Goal: Task Accomplishment & Management: Use online tool/utility

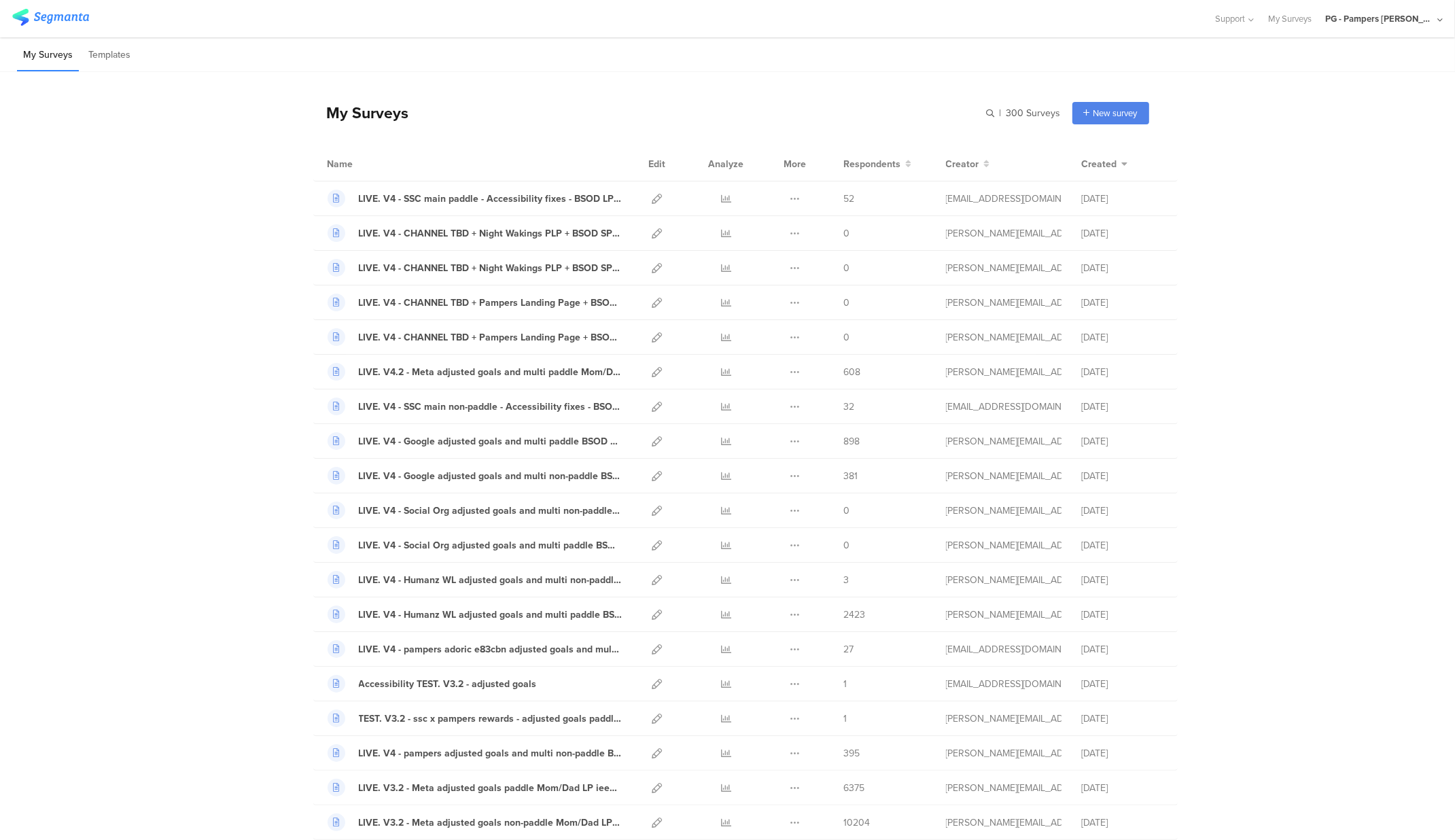
click at [1382, 12] on div "PG - Pampers [PERSON_NAME]" at bounding box center [1379, 18] width 109 height 13
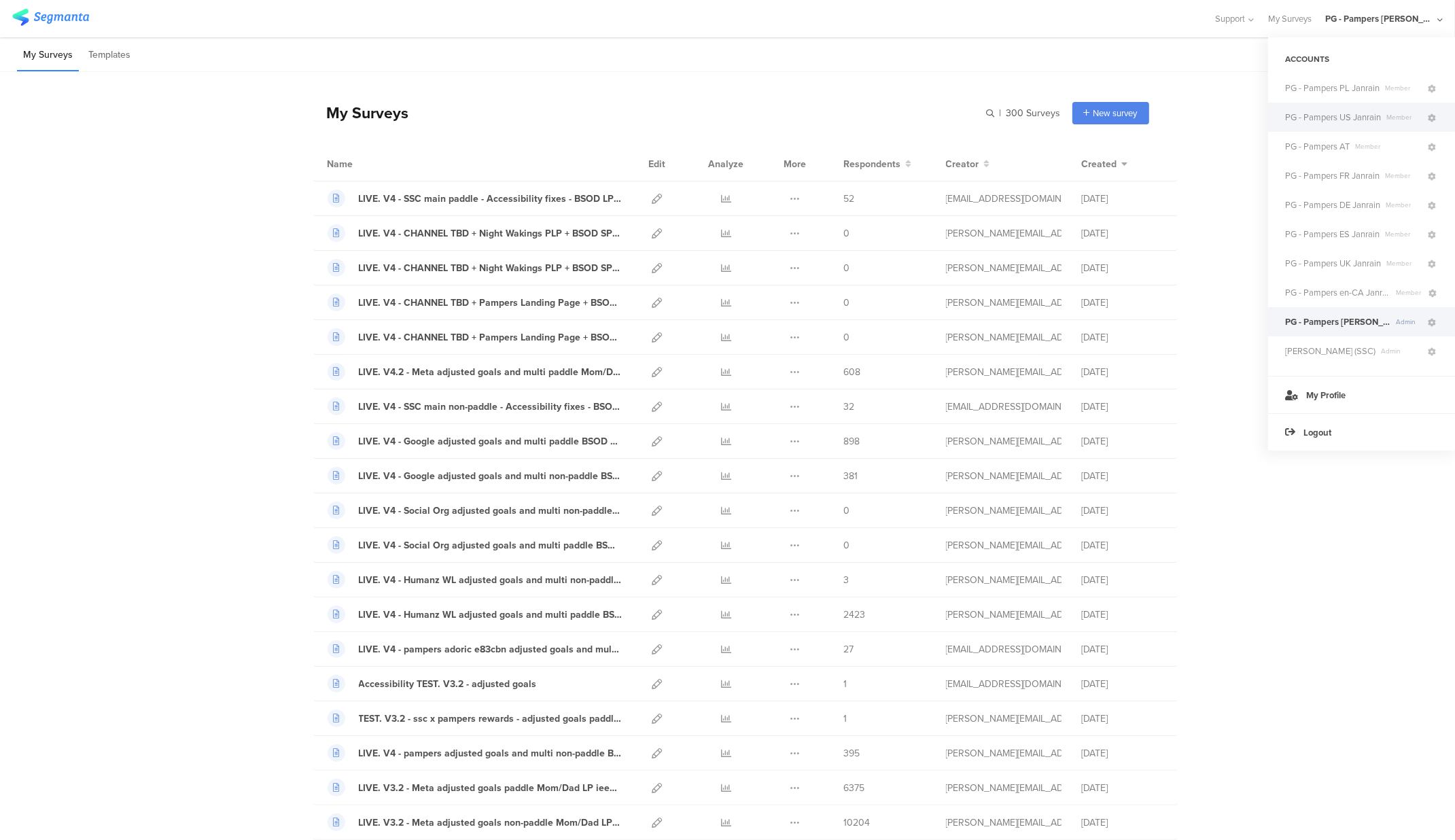
click at [1350, 123] on span "PG - Pampers US Janrain" at bounding box center [1333, 117] width 96 height 13
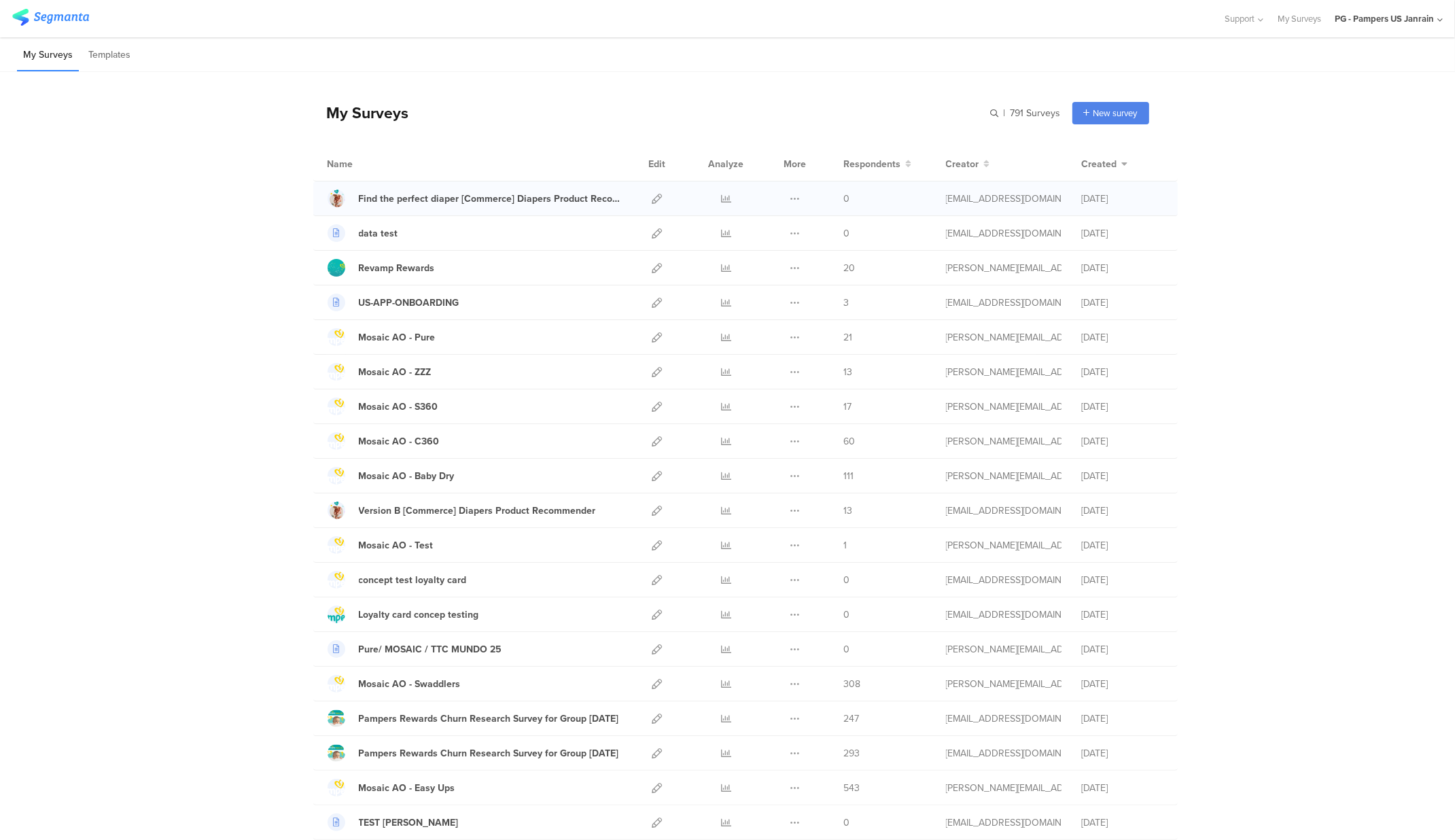
click at [781, 198] on div "Duplicate Export" at bounding box center [795, 199] width 29 height 34
click at [790, 198] on icon at bounding box center [795, 199] width 10 height 10
click at [653, 203] on icon at bounding box center [658, 199] width 10 height 10
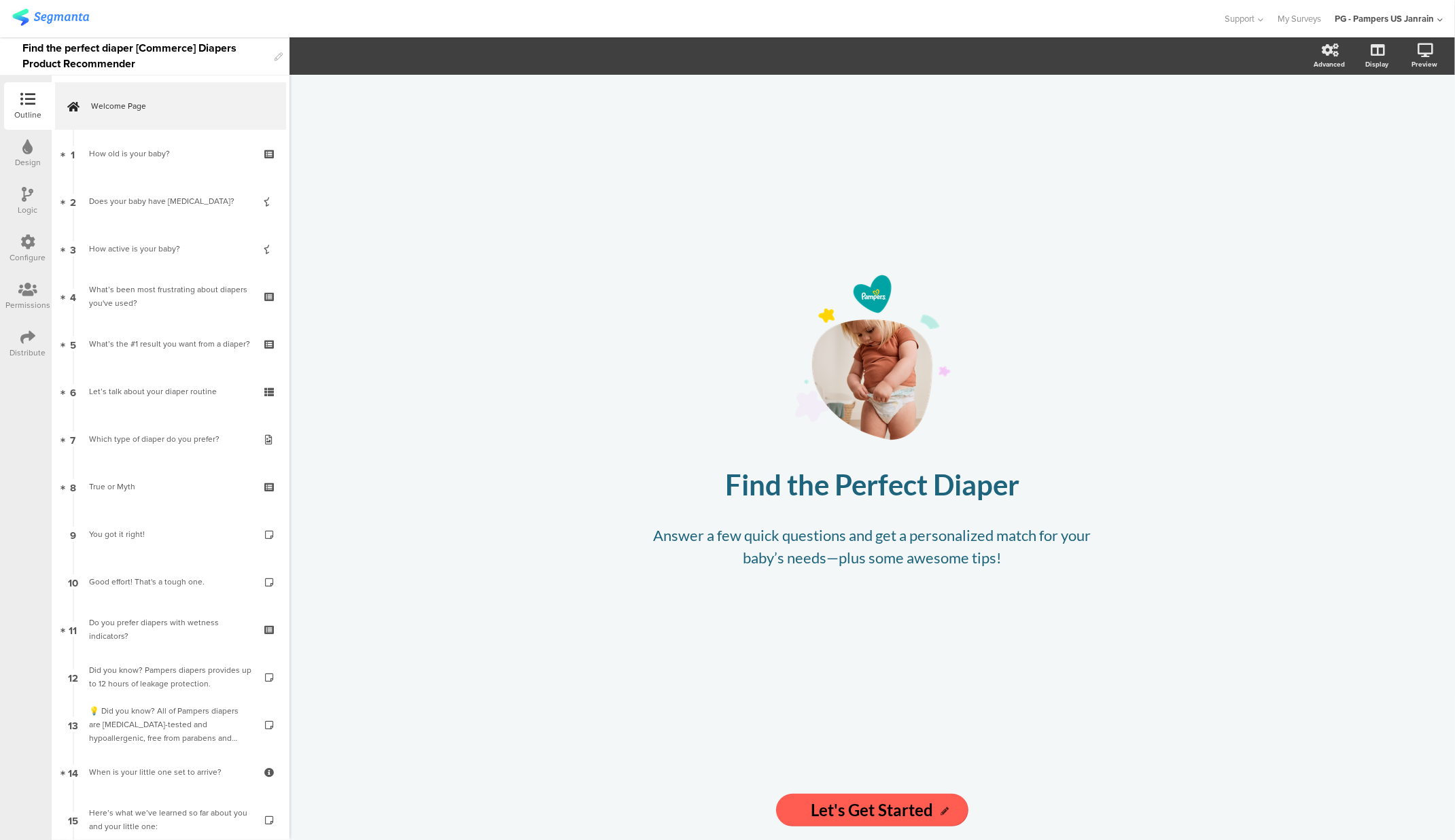
click at [22, 327] on div "Distribute" at bounding box center [28, 344] width 48 height 48
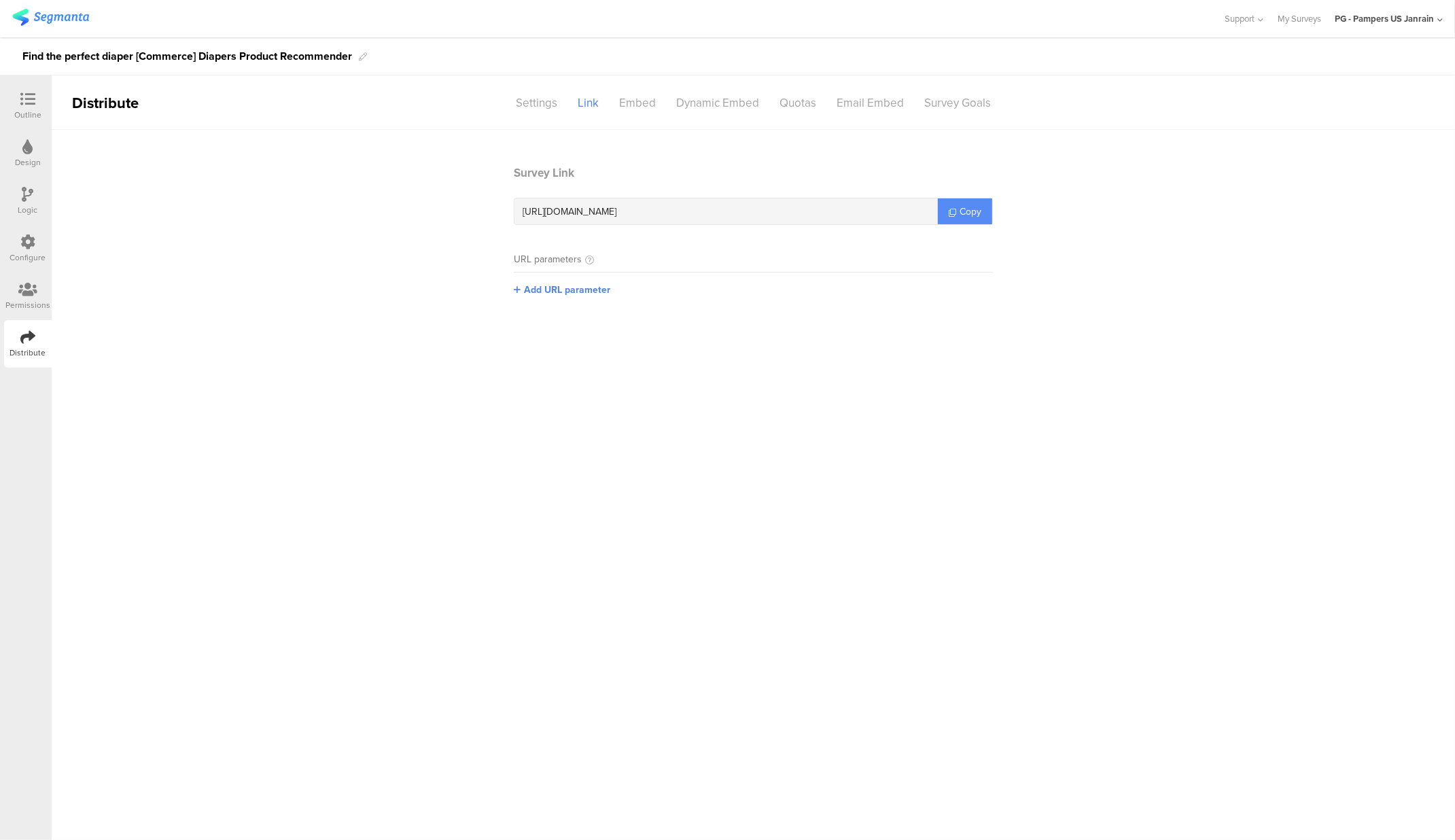
click at [972, 208] on span "Copy" at bounding box center [971, 211] width 22 height 14
